Goal: Check status: Check status

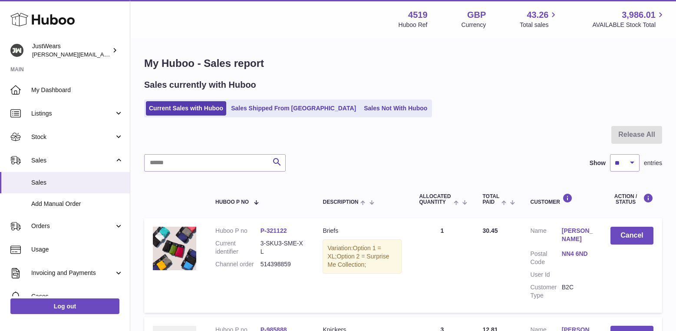
click at [56, 21] on icon at bounding box center [42, 19] width 64 height 17
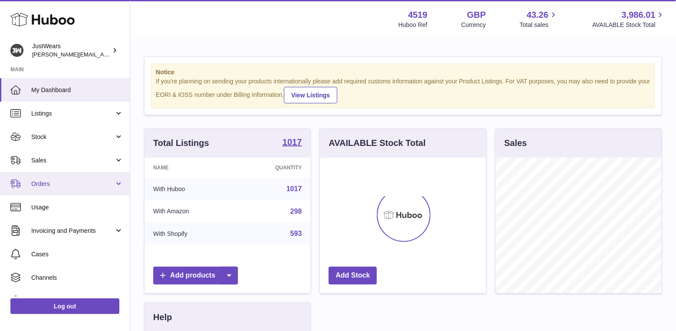
scroll to position [135, 166]
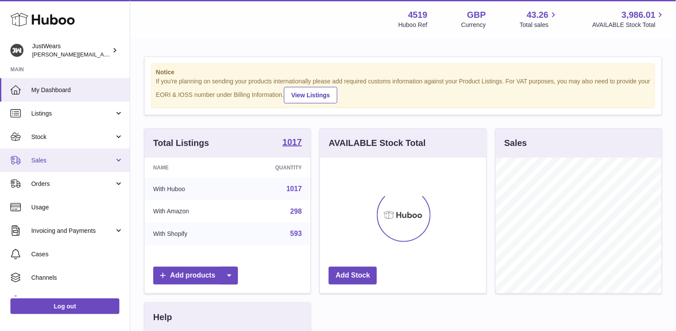
click at [86, 163] on span "Sales" at bounding box center [72, 160] width 83 height 8
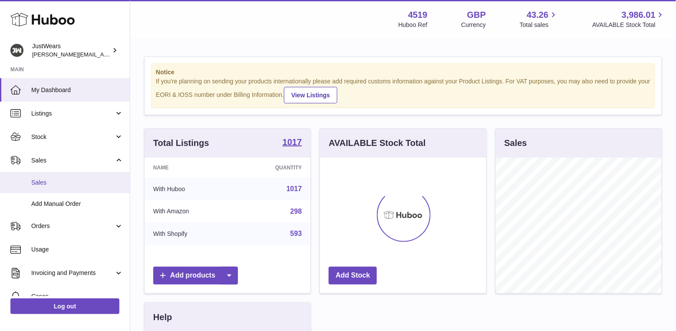
click at [91, 183] on span "Sales" at bounding box center [77, 183] width 92 height 8
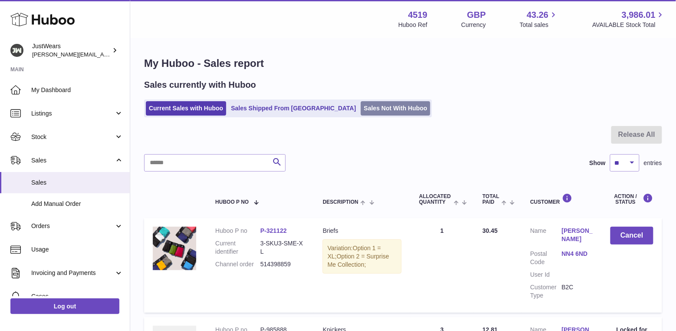
click at [361, 105] on link "Sales Not With Huboo" at bounding box center [395, 108] width 69 height 14
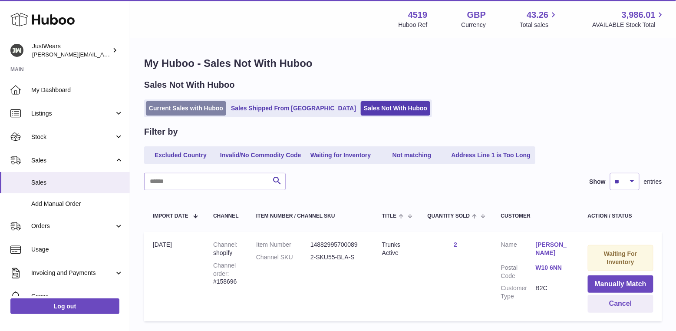
click at [183, 106] on link "Current Sales with Huboo" at bounding box center [186, 108] width 80 height 14
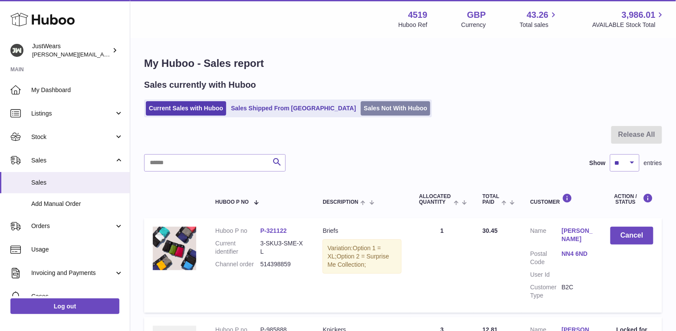
click at [361, 103] on link "Sales Not With Huboo" at bounding box center [395, 108] width 69 height 14
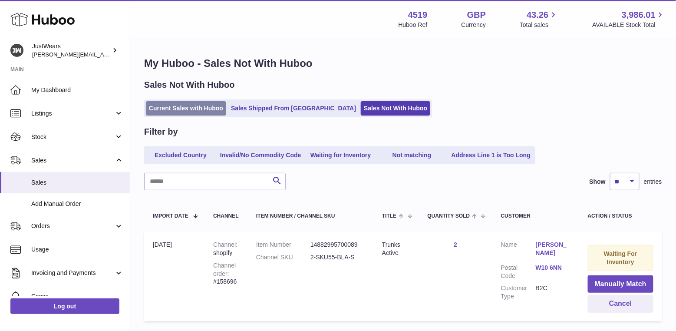
click at [181, 101] on link "Current Sales with Huboo" at bounding box center [186, 108] width 80 height 14
